Goal: Task Accomplishment & Management: Manage account settings

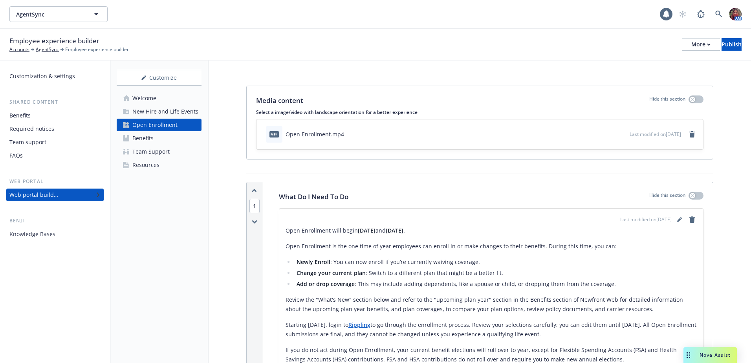
scroll to position [864, 0]
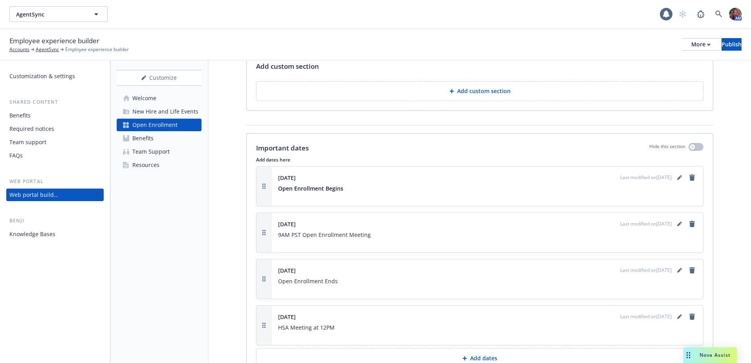
click at [146, 153] on div "Team Support" at bounding box center [150, 151] width 37 height 13
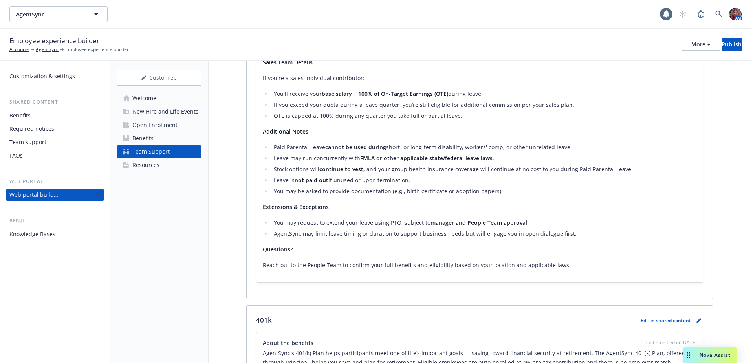
scroll to position [1257, 0]
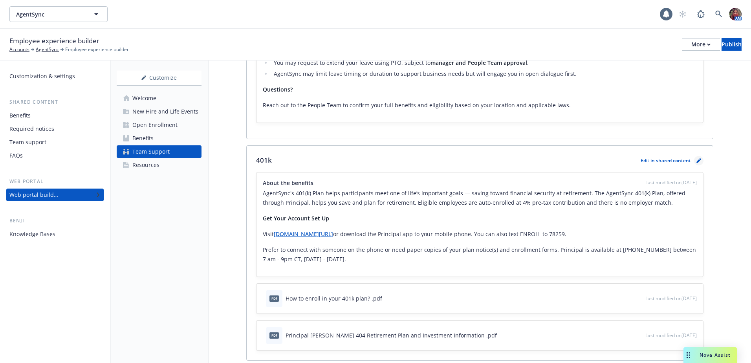
click at [694, 156] on link "pencil" at bounding box center [698, 160] width 9 height 9
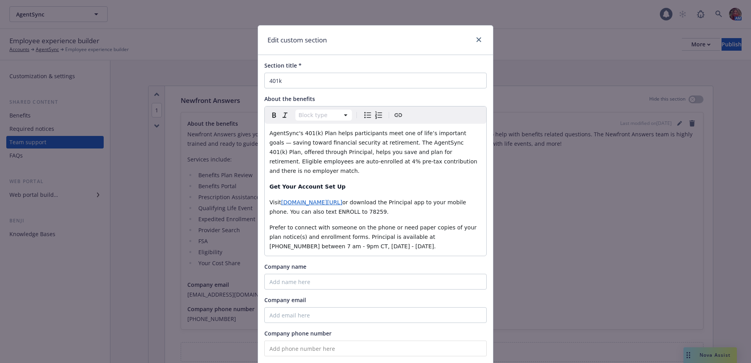
scroll to position [1286, 0]
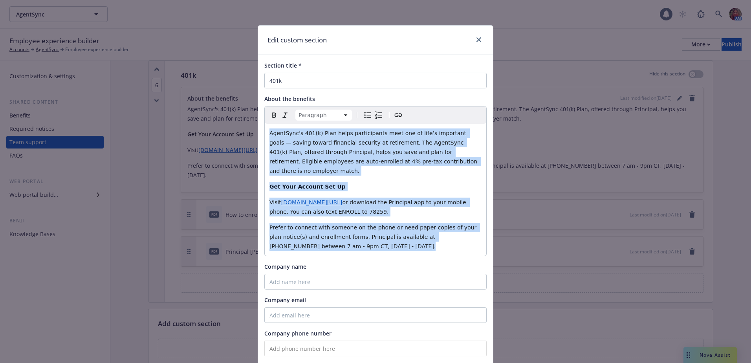
drag, startPoint x: 266, startPoint y: 132, endPoint x: 382, endPoint y: 239, distance: 157.9
click at [382, 239] on div "AgentSync's 401(k) Plan helps participants meet one of life’s important goals —…" at bounding box center [376, 190] width 222 height 132
copy div "AgentSync's 401(k) Plan helps participants meet one of life’s important goals —…"
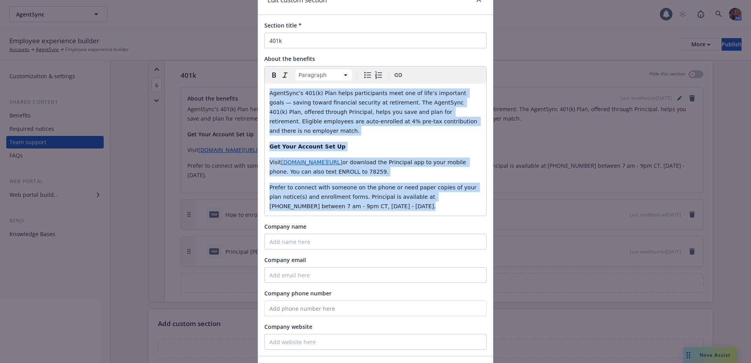
scroll to position [0, 0]
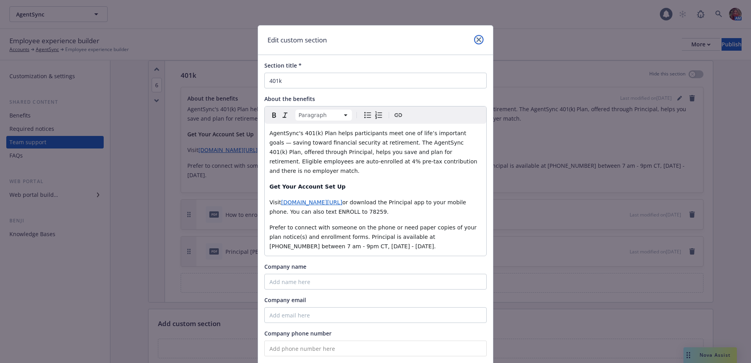
click at [476, 38] on icon "close" at bounding box center [478, 39] width 5 height 5
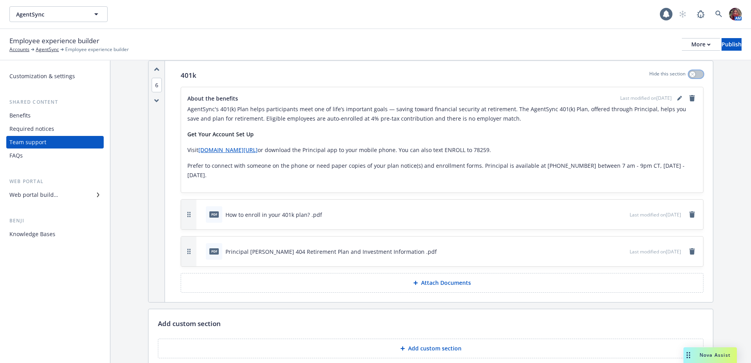
click at [691, 74] on icon "button" at bounding box center [692, 74] width 3 height 3
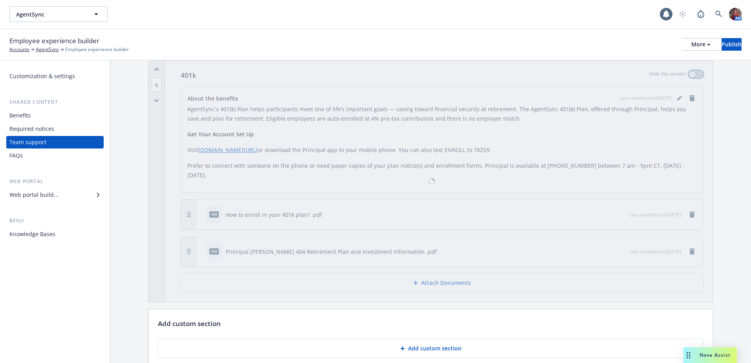
scroll to position [1125, 0]
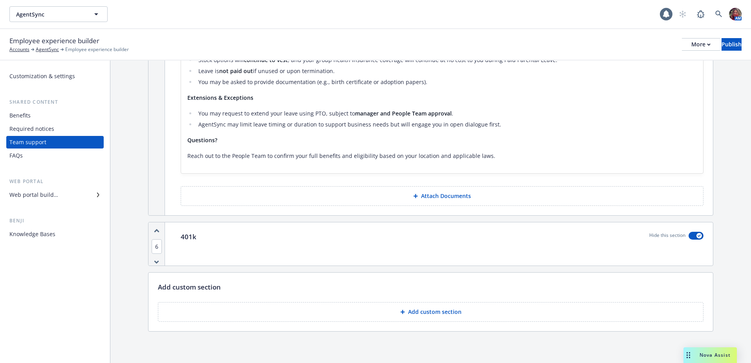
click at [60, 117] on div "Benefits" at bounding box center [54, 115] width 91 height 13
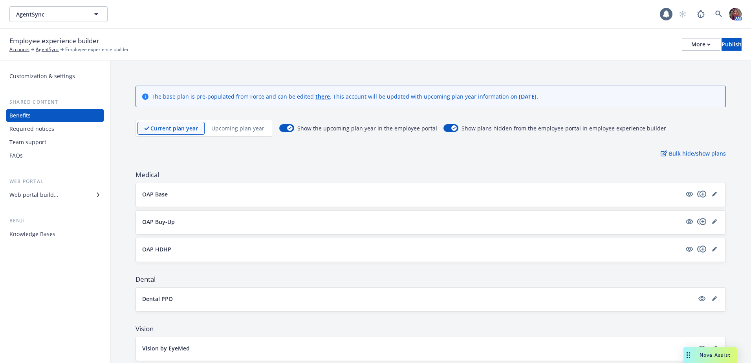
click at [61, 196] on div "Web portal builder" at bounding box center [54, 195] width 91 height 13
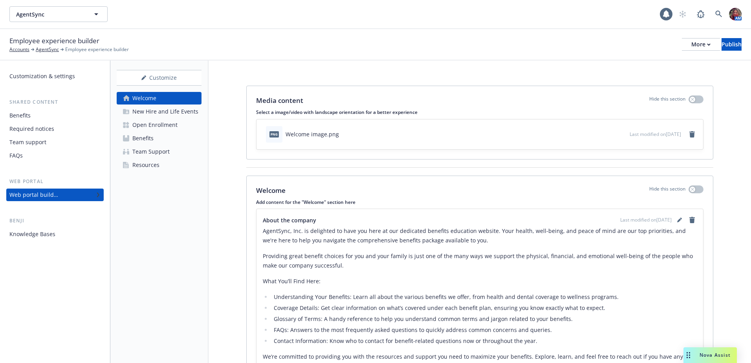
click at [143, 153] on div "Team Support" at bounding box center [150, 151] width 37 height 13
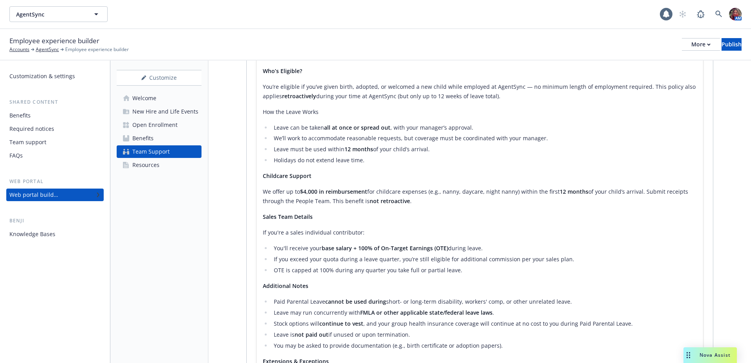
scroll to position [1128, 0]
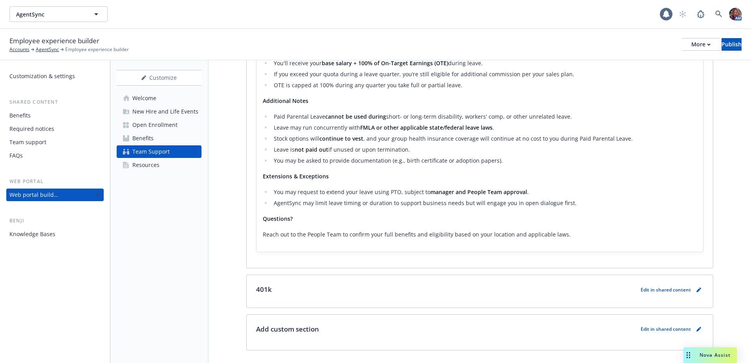
click at [509, 284] on div "401k Edit in shared content" at bounding box center [479, 289] width 447 height 10
click at [268, 284] on p "401k" at bounding box center [264, 289] width 16 height 10
click at [150, 142] on div "Benefits" at bounding box center [142, 138] width 21 height 13
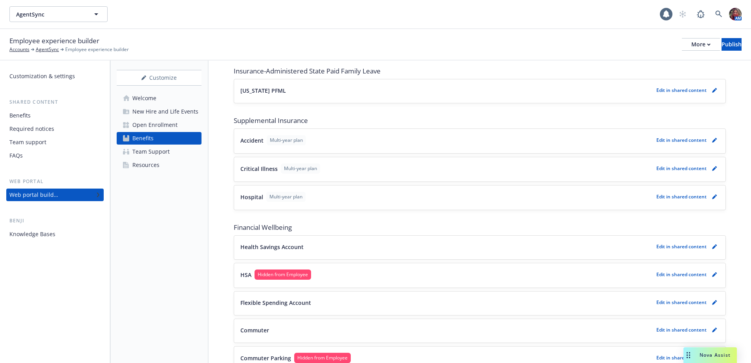
scroll to position [622, 0]
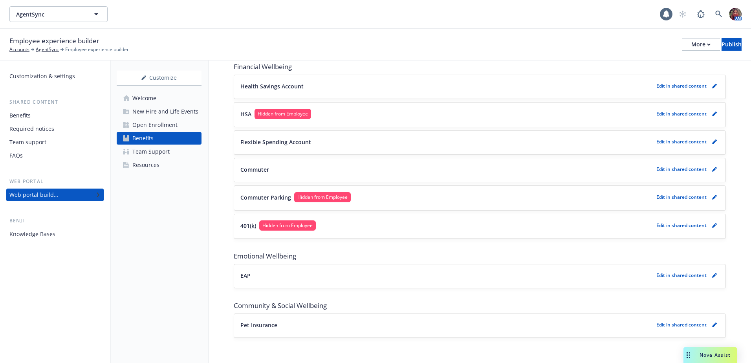
click at [276, 223] on span "Hidden from Employee" at bounding box center [287, 225] width 50 height 7
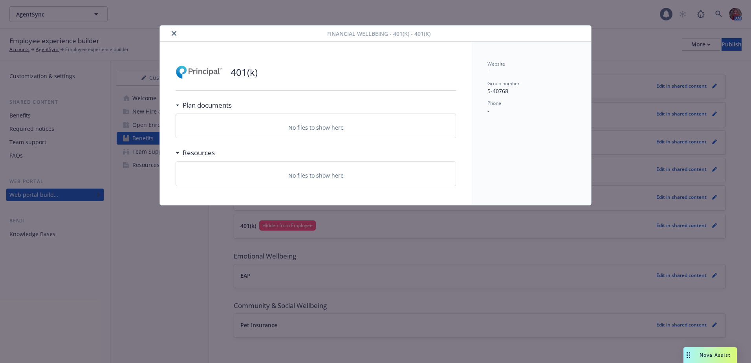
click at [173, 31] on icon "close" at bounding box center [174, 33] width 5 height 5
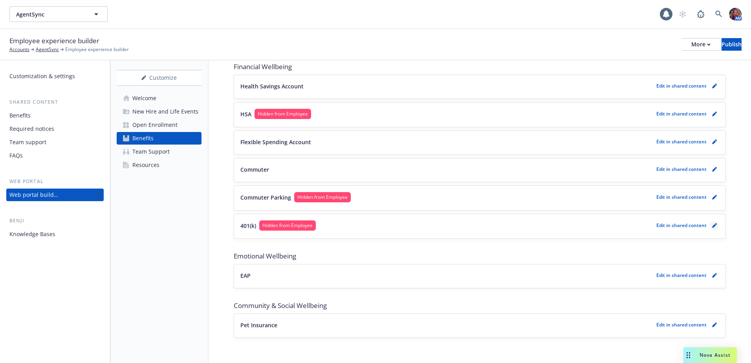
click at [712, 226] on icon "pencil" at bounding box center [714, 225] width 5 height 5
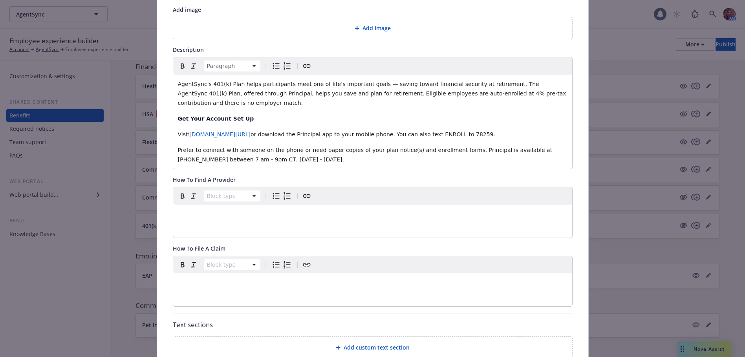
scroll to position [121, 0]
drag, startPoint x: 505, startPoint y: 151, endPoint x: 545, endPoint y: 153, distance: 39.7
click at [545, 153] on span "Prefer to connect with someone on the phone or need paper copies of your plan n…" at bounding box center [366, 156] width 376 height 16
copy span "[PHONE_NUMBER]"
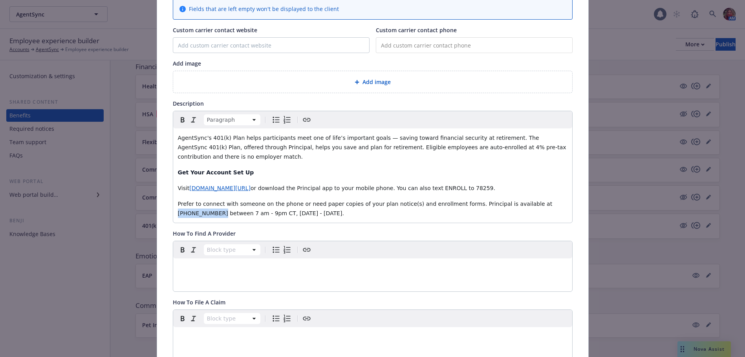
scroll to position [0, 0]
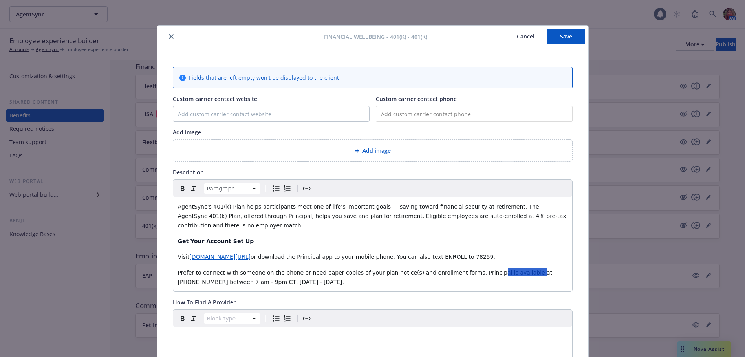
click at [408, 118] on input "tel" at bounding box center [474, 114] width 197 height 16
paste input "(180) 054-7775"
click at [381, 115] on input "(180) 054-7775" at bounding box center [474, 114] width 197 height 16
drag, startPoint x: 447, startPoint y: 110, endPoint x: 355, endPoint y: 112, distance: 91.9
click at [355, 112] on div "Custom carrier contact website Custom carrier contact phone [PHONE_NUMBER]" at bounding box center [373, 108] width 400 height 27
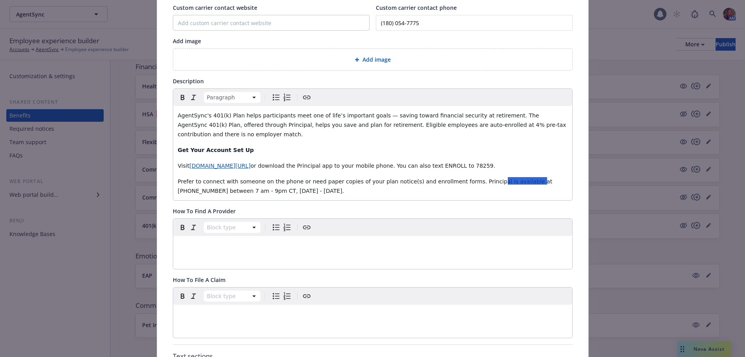
scroll to position [79, 0]
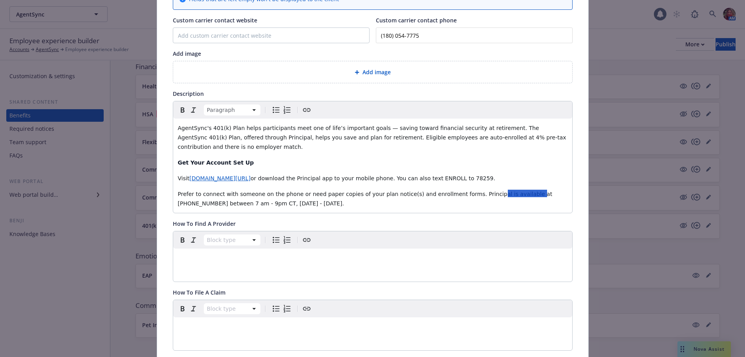
click at [502, 177] on p "Visit [DOMAIN_NAME][URL] or download the Principal app to your mobile phone. Yo…" at bounding box center [373, 178] width 390 height 9
drag, startPoint x: 423, startPoint y: 37, endPoint x: 361, endPoint y: 37, distance: 62.4
click at [361, 37] on div "Custom carrier contact website Custom carrier contact phone [PHONE_NUMBER]" at bounding box center [373, 29] width 400 height 27
type input "(1__) ___-____"
type input "[PHONE_NUMBER]"
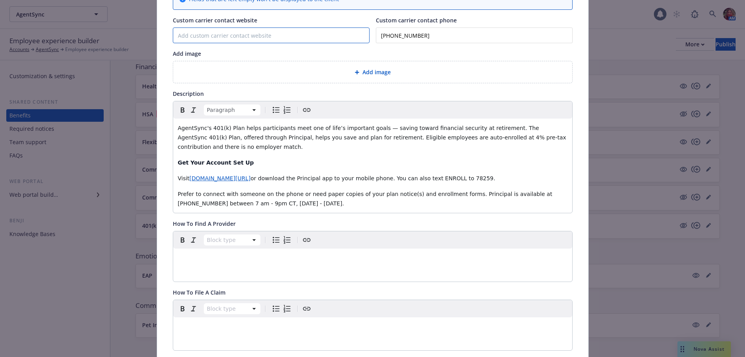
click at [263, 32] on input "Custom carrier contact website" at bounding box center [271, 35] width 196 height 15
type input "[DOMAIN_NAME]"
click at [347, 179] on span "or download the Principal app to your mobile phone. You can also text ENROLL to…" at bounding box center [373, 178] width 245 height 6
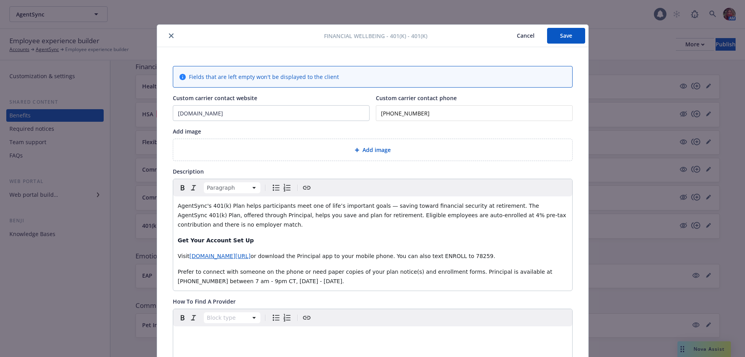
scroll to position [0, 0]
click at [366, 152] on span "Add image" at bounding box center [376, 150] width 28 height 8
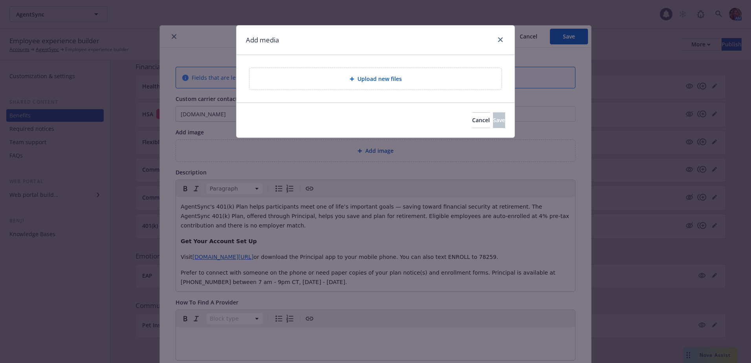
click at [350, 86] on div "Upload new files" at bounding box center [375, 79] width 252 height 22
click at [361, 84] on div "Upload new files" at bounding box center [375, 79] width 252 height 22
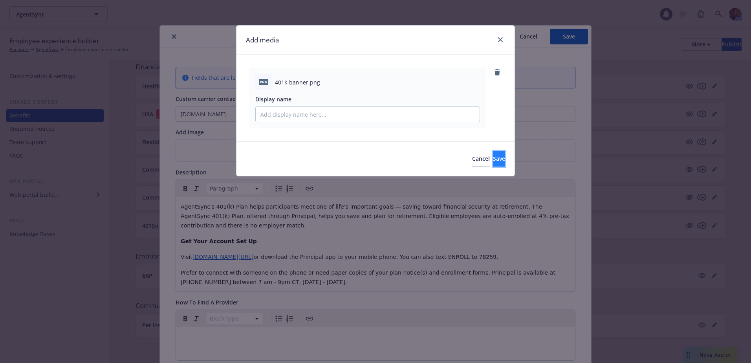
click at [493, 156] on button "Save" at bounding box center [499, 159] width 12 height 16
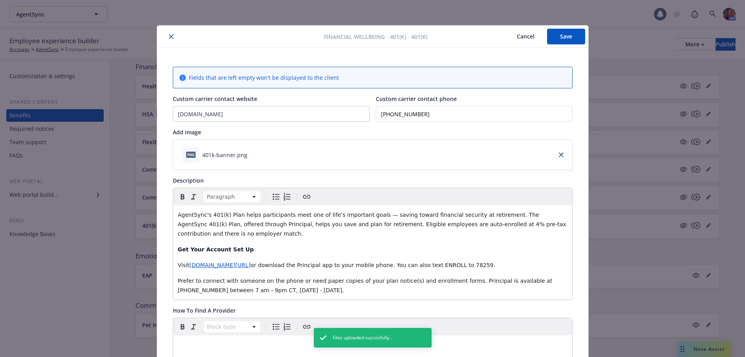
click at [556, 41] on button "Save" at bounding box center [566, 37] width 38 height 16
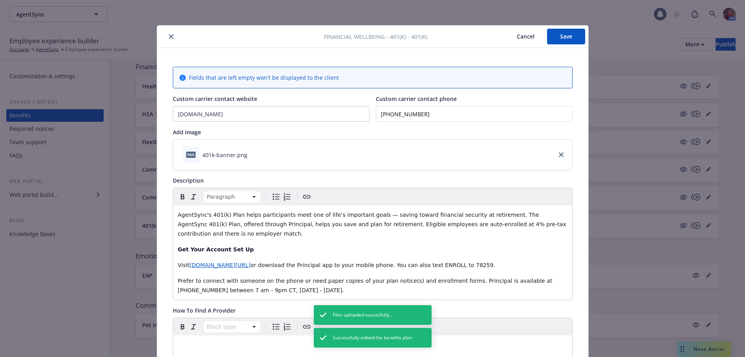
click at [169, 37] on icon "close" at bounding box center [171, 36] width 5 height 5
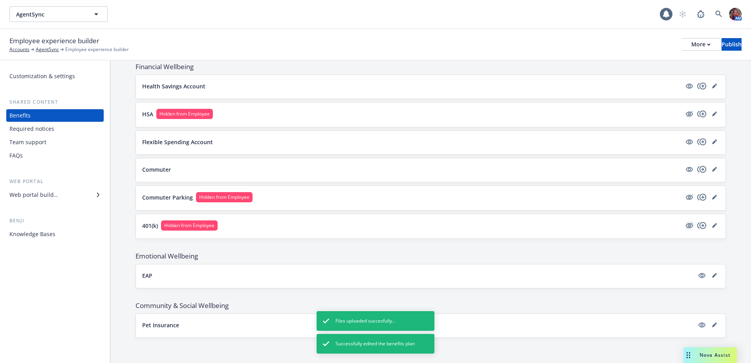
click at [685, 226] on icon "hidden" at bounding box center [689, 225] width 9 height 9
